Goal: Obtain resource: Obtain resource

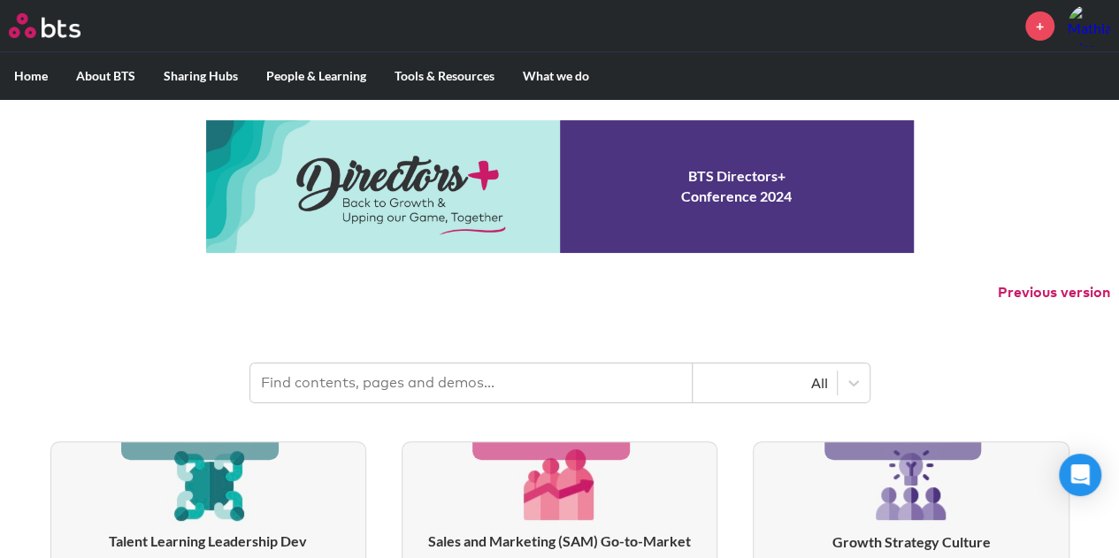
click at [334, 303] on p "Previous version" at bounding box center [559, 292] width 1119 height 37
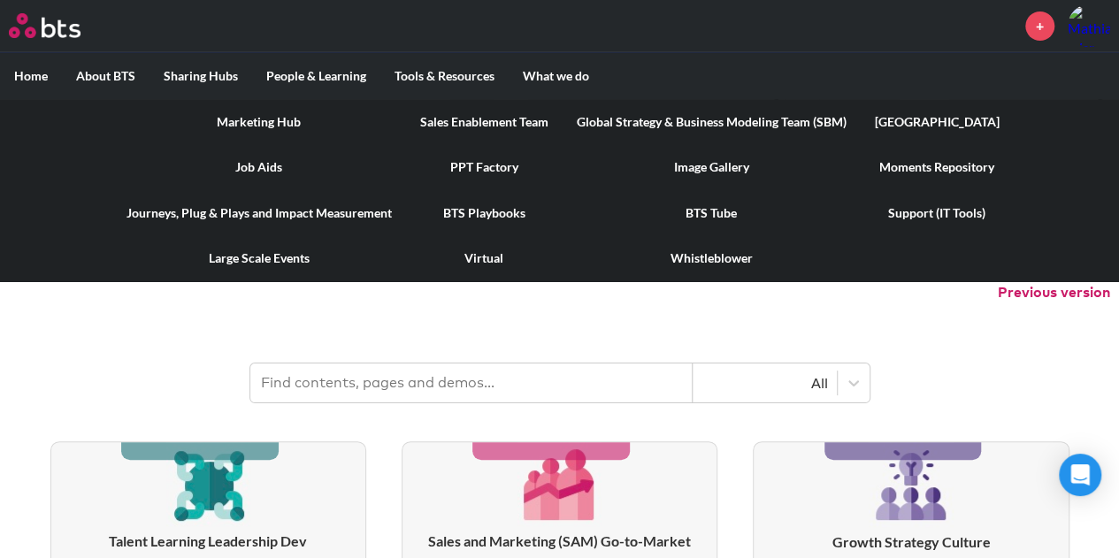
click at [488, 171] on link "PPT Factory" at bounding box center [484, 167] width 157 height 46
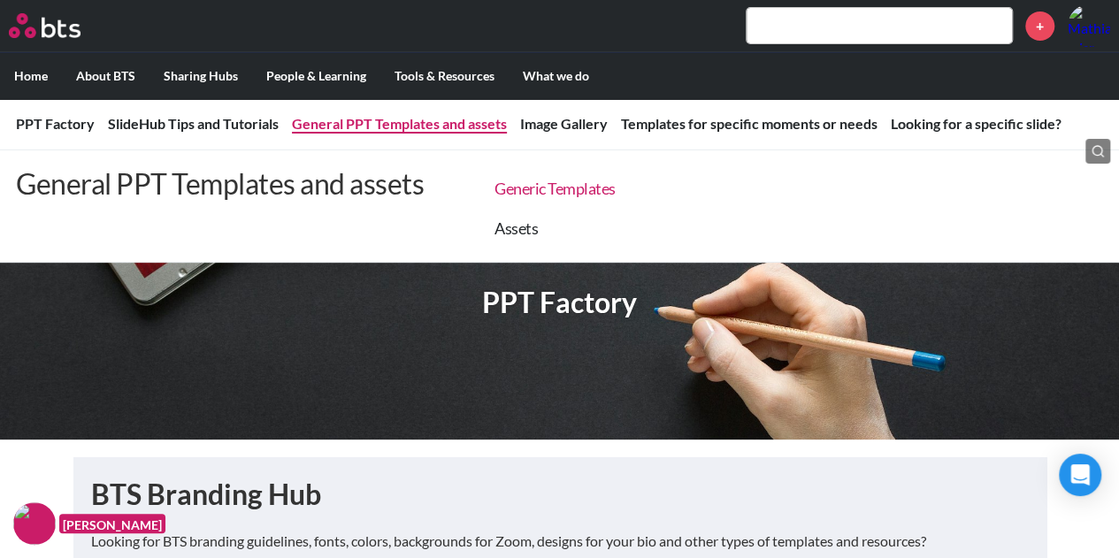
click at [527, 190] on link "Generic Templates" at bounding box center [554, 188] width 121 height 19
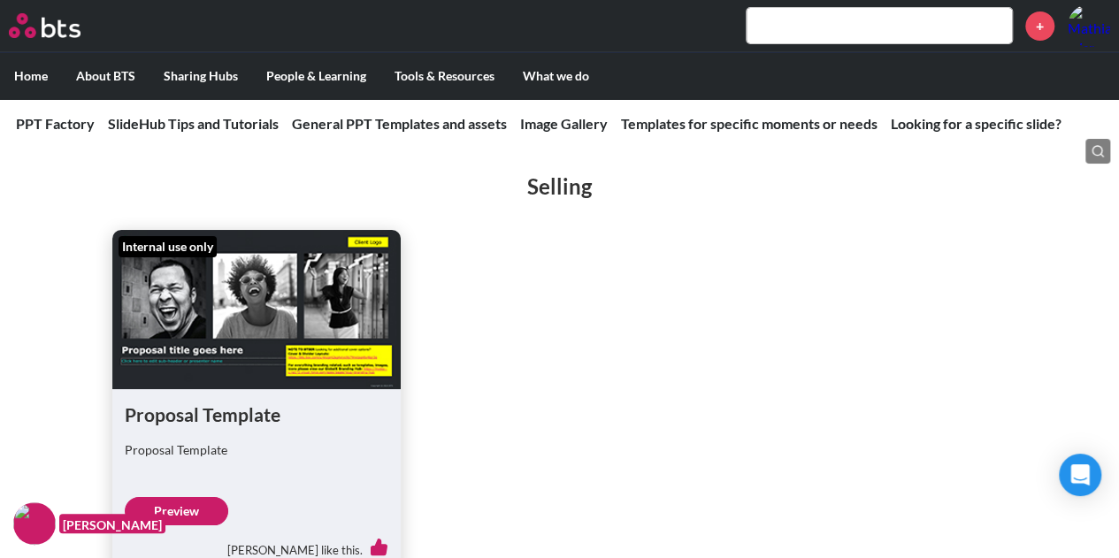
scroll to position [3255, 0]
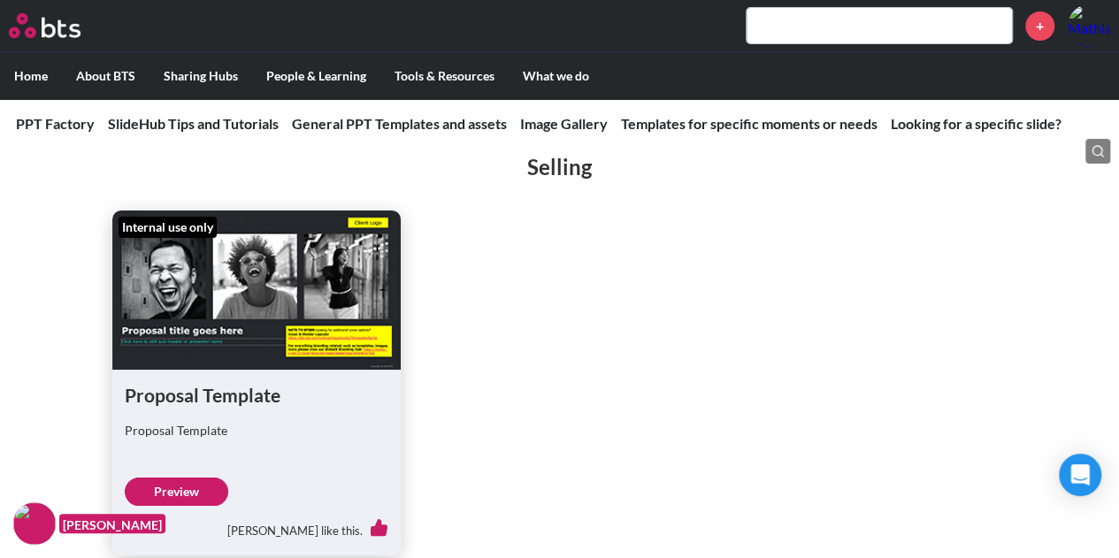
click at [191, 478] on link "Preview" at bounding box center [176, 492] width 103 height 28
